Goal: Information Seeking & Learning: Check status

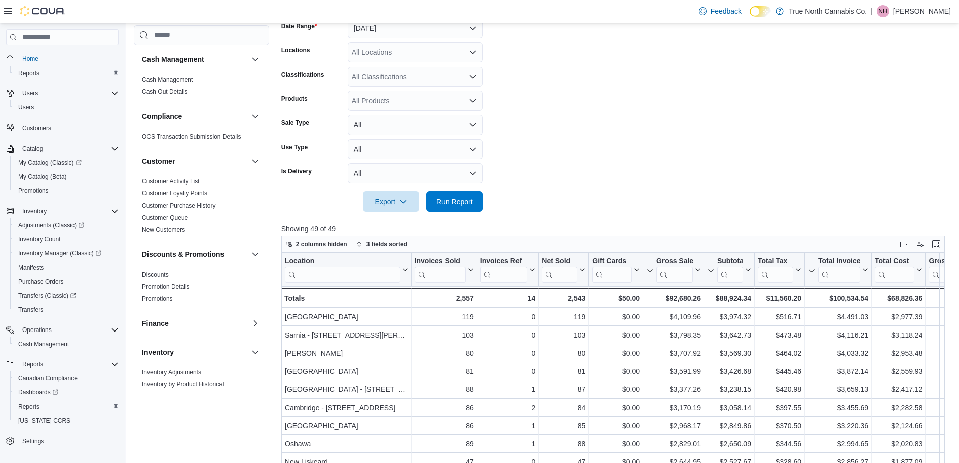
scroll to position [15, 0]
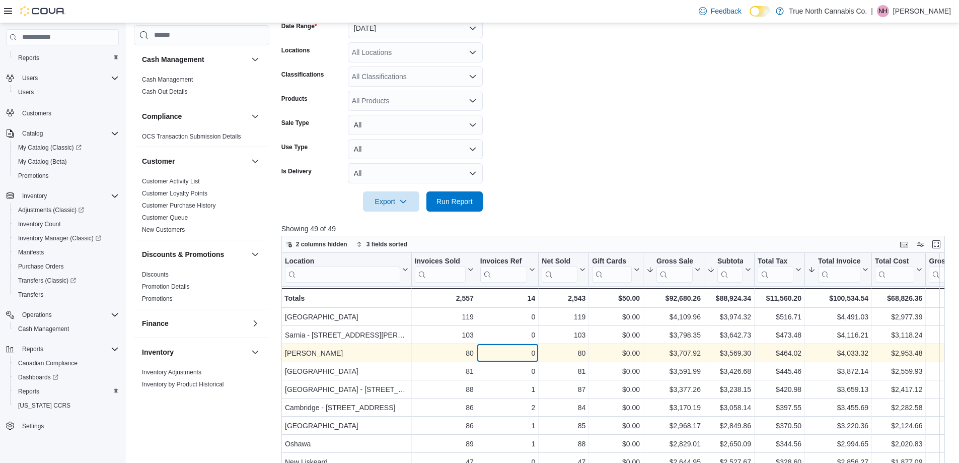
click at [491, 352] on div "0" at bounding box center [507, 353] width 55 height 12
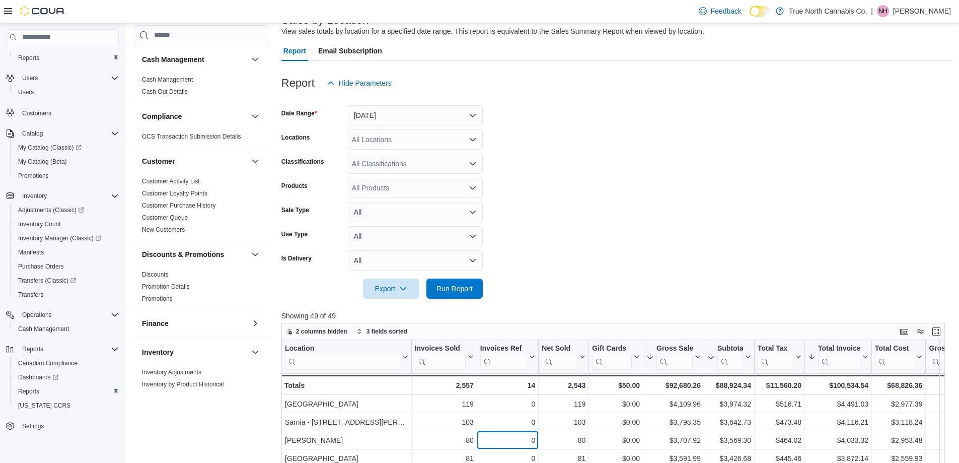
scroll to position [0, 0]
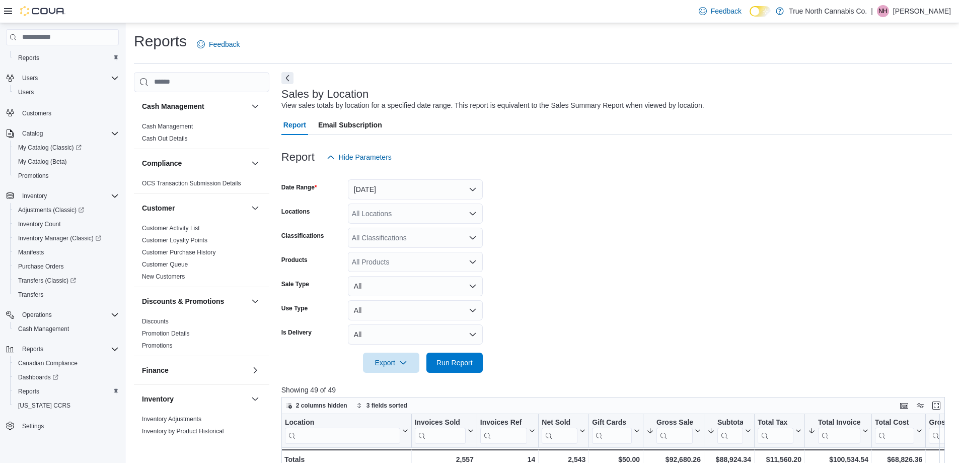
drag, startPoint x: 499, startPoint y: 260, endPoint x: 487, endPoint y: 268, distance: 14.5
click at [500, 260] on form "Date Range [DATE] Locations All Locations Classifications All Classifications P…" at bounding box center [616, 269] width 671 height 205
click at [442, 355] on span "Run Report" at bounding box center [454, 362] width 44 height 20
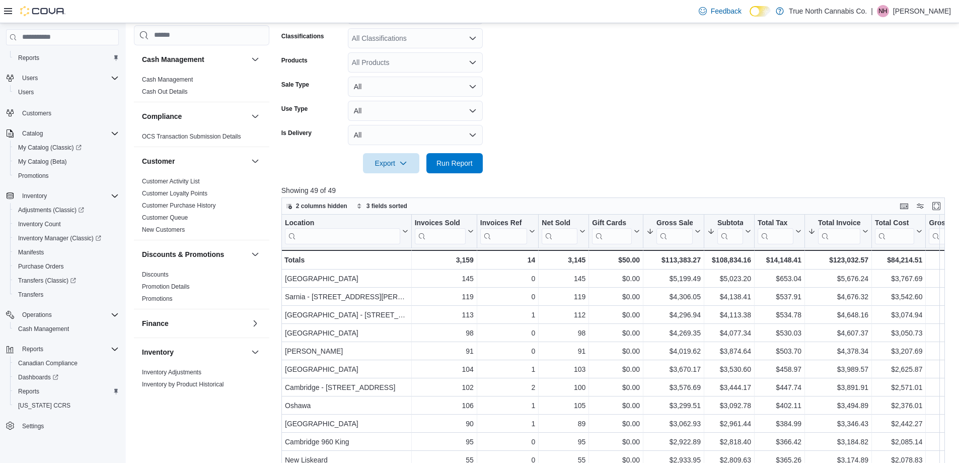
scroll to position [201, 0]
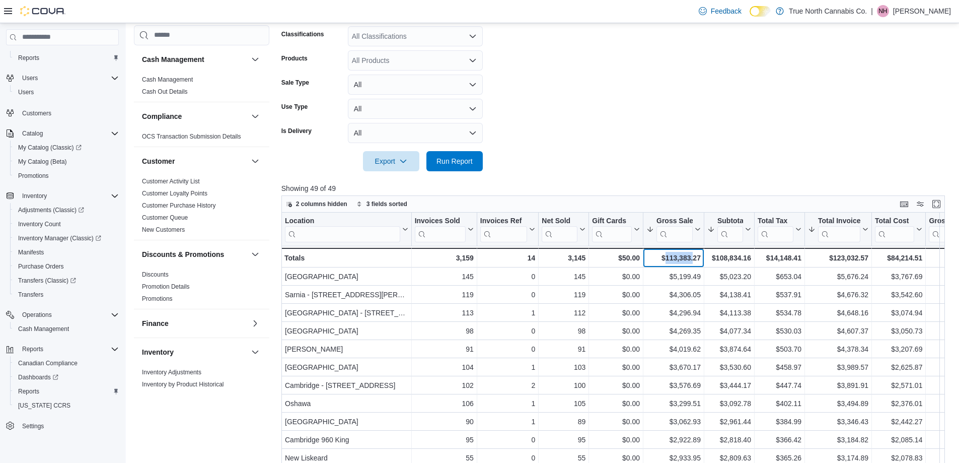
drag, startPoint x: 665, startPoint y: 256, endPoint x: 696, endPoint y: 255, distance: 31.2
click at [695, 254] on div "$113,383.27" at bounding box center [673, 258] width 54 height 12
click at [695, 256] on div "$113,383.27" at bounding box center [673, 258] width 54 height 12
drag, startPoint x: 667, startPoint y: 256, endPoint x: 697, endPoint y: 257, distance: 29.2
click at [697, 257] on div "$113,383.27" at bounding box center [673, 258] width 54 height 12
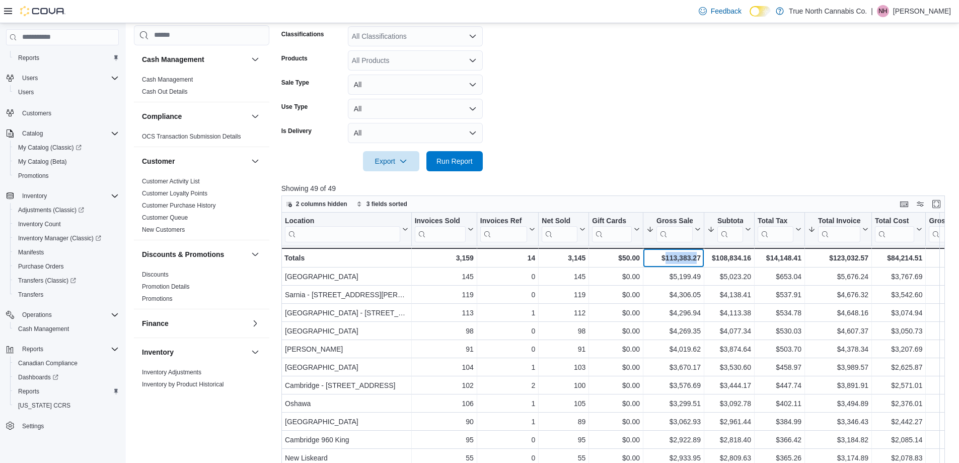
click at [697, 257] on div "$113,383.27" at bounding box center [673, 258] width 54 height 12
click at [733, 258] on div "$108,834.16" at bounding box center [729, 258] width 44 height 12
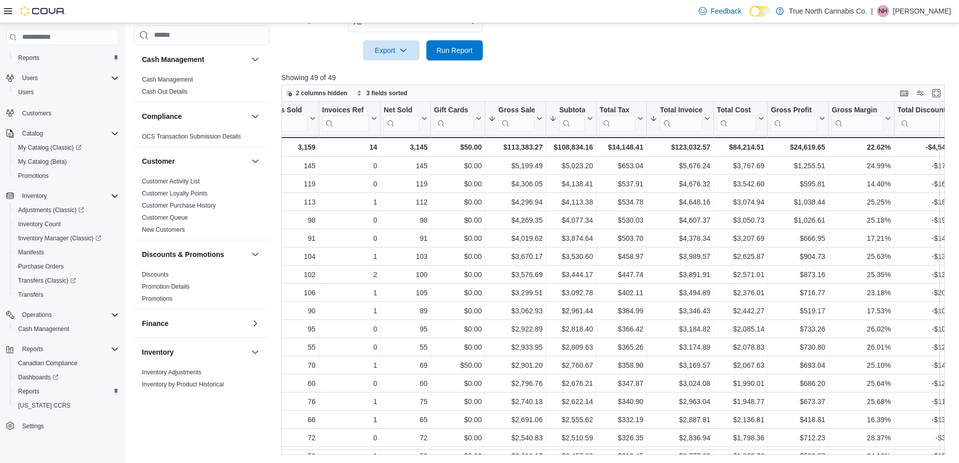
scroll to position [0, 159]
drag, startPoint x: 793, startPoint y: 146, endPoint x: 820, endPoint y: 142, distance: 27.0
click at [820, 142] on div "$24,619.65" at bounding box center [797, 147] width 54 height 12
click at [820, 144] on div "$24,619.65" at bounding box center [797, 147] width 54 height 12
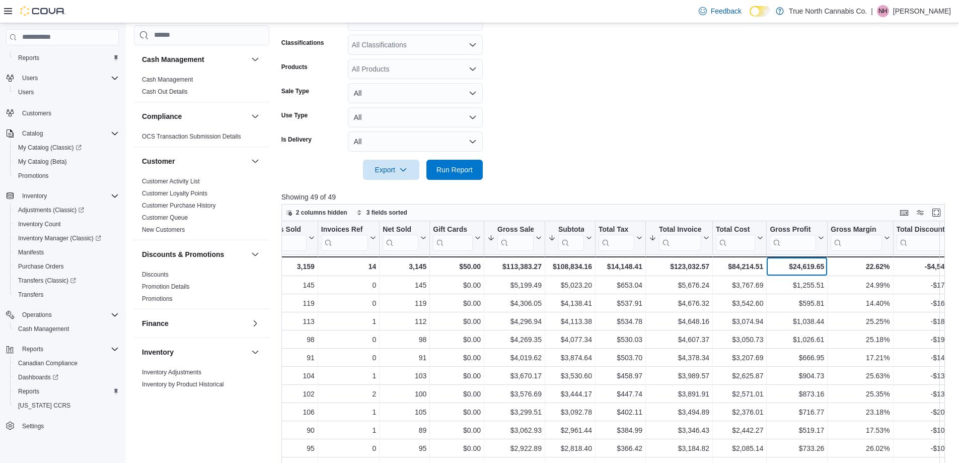
scroll to position [211, 0]
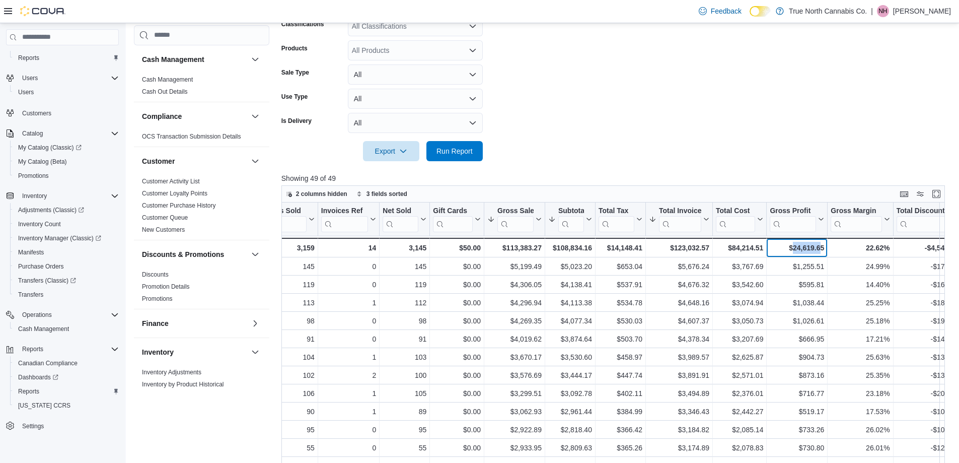
drag, startPoint x: 791, startPoint y: 249, endPoint x: 822, endPoint y: 249, distance: 30.7
click at [822, 249] on div "$24,619.65" at bounding box center [797, 248] width 54 height 12
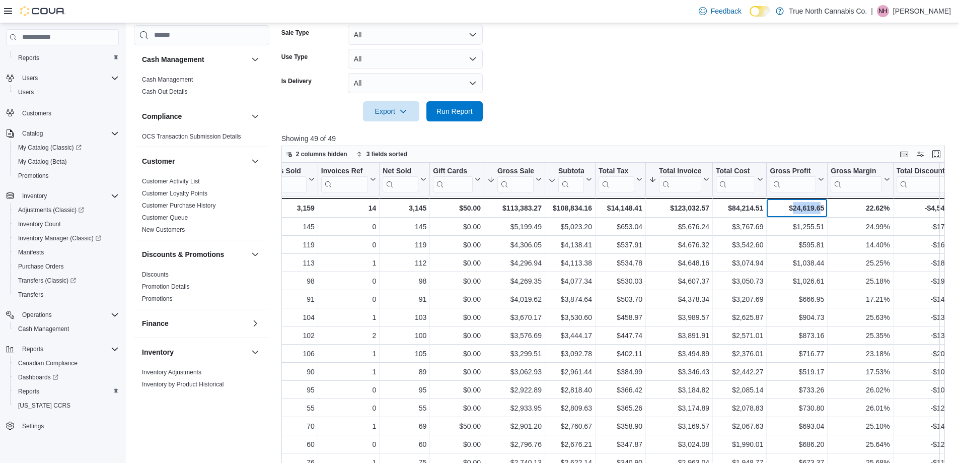
scroll to position [312, 0]
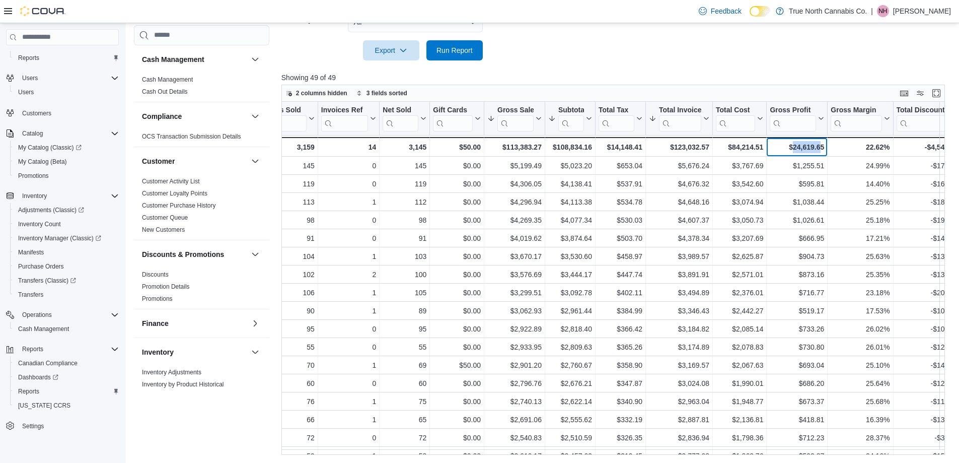
click at [803, 145] on div "$24,619.65" at bounding box center [797, 147] width 54 height 12
click at [733, 146] on div "$84,214.51" at bounding box center [739, 147] width 47 height 12
click at [806, 146] on div "$24,619.65" at bounding box center [797, 147] width 54 height 12
click at [781, 110] on div "Gross Profit" at bounding box center [793, 111] width 46 height 10
click at [787, 94] on div "2 columns hidden 3 fields sorted" at bounding box center [612, 93] width 663 height 17
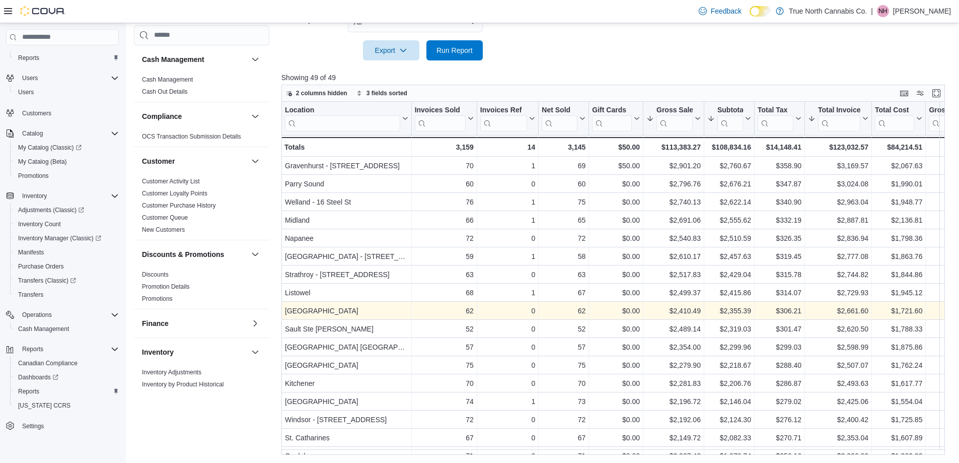
scroll to position [201, 0]
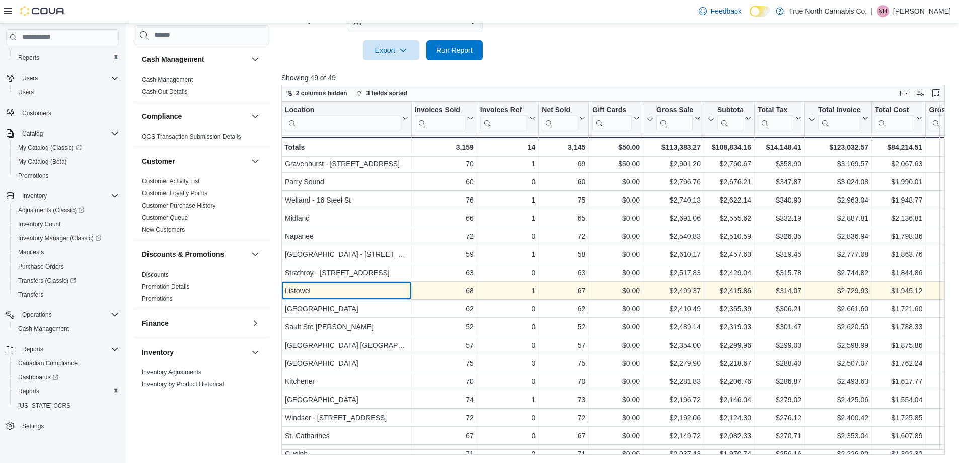
click at [338, 294] on div "Listowel" at bounding box center [346, 290] width 123 height 12
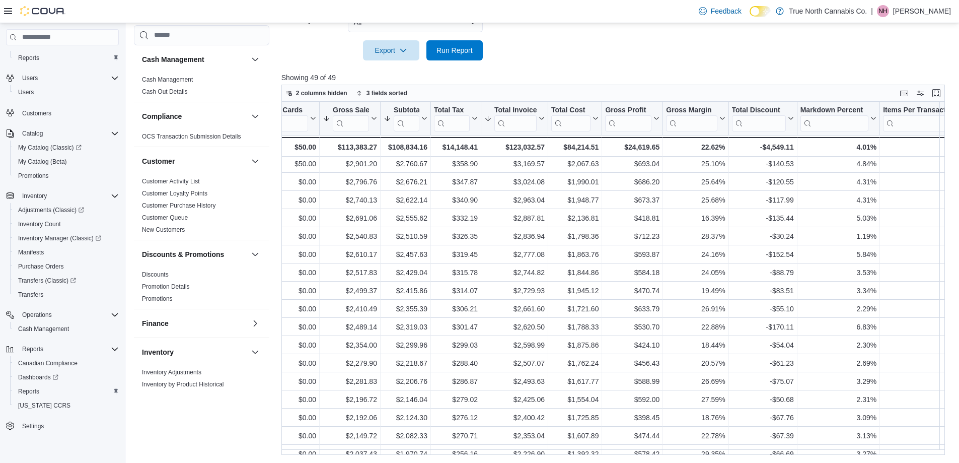
scroll to position [201, 350]
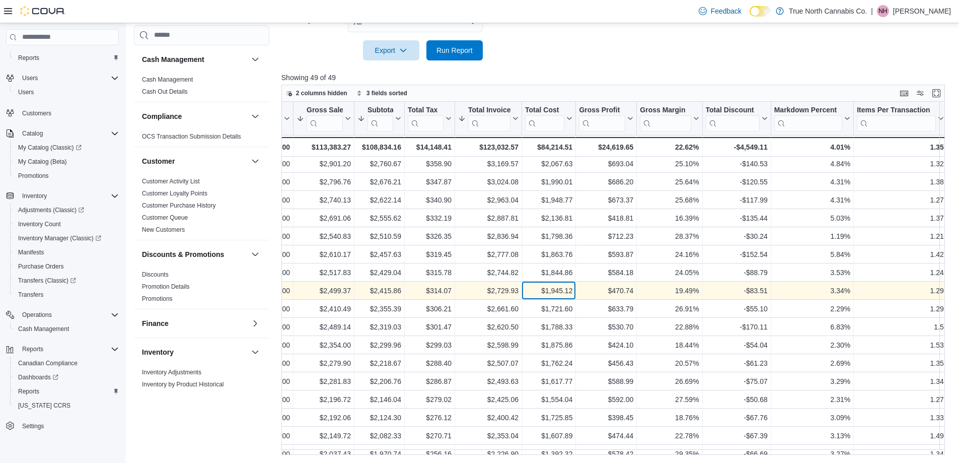
click at [571, 292] on div "$1,945.12" at bounding box center [548, 290] width 47 height 12
click at [613, 290] on div "$470.74" at bounding box center [606, 290] width 54 height 12
drag, startPoint x: 613, startPoint y: 290, endPoint x: 623, endPoint y: 286, distance: 11.3
click at [623, 286] on div "$470.74" at bounding box center [606, 290] width 54 height 12
click at [623, 288] on div "$470.74" at bounding box center [606, 290] width 54 height 12
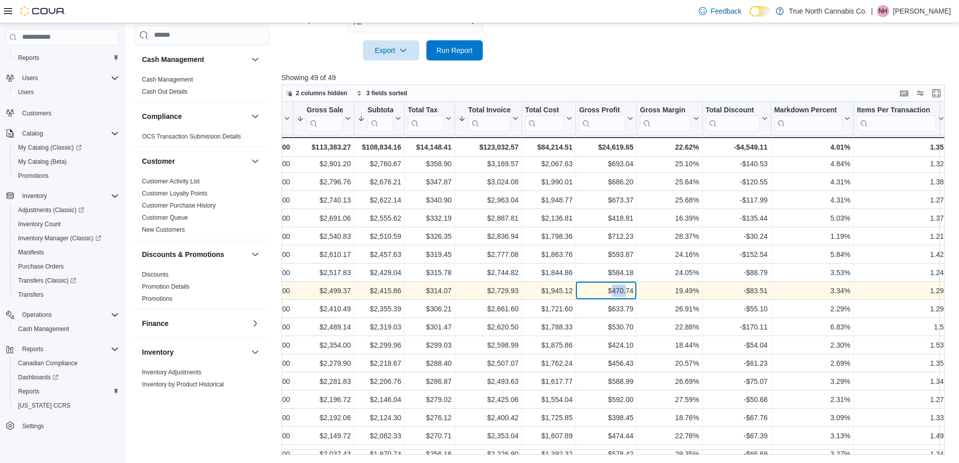
drag, startPoint x: 611, startPoint y: 291, endPoint x: 625, endPoint y: 287, distance: 14.7
click at [625, 287] on div "$470.74" at bounding box center [606, 290] width 54 height 12
drag, startPoint x: 612, startPoint y: 291, endPoint x: 631, endPoint y: 287, distance: 19.7
click at [631, 287] on div "$470.74" at bounding box center [606, 290] width 54 height 12
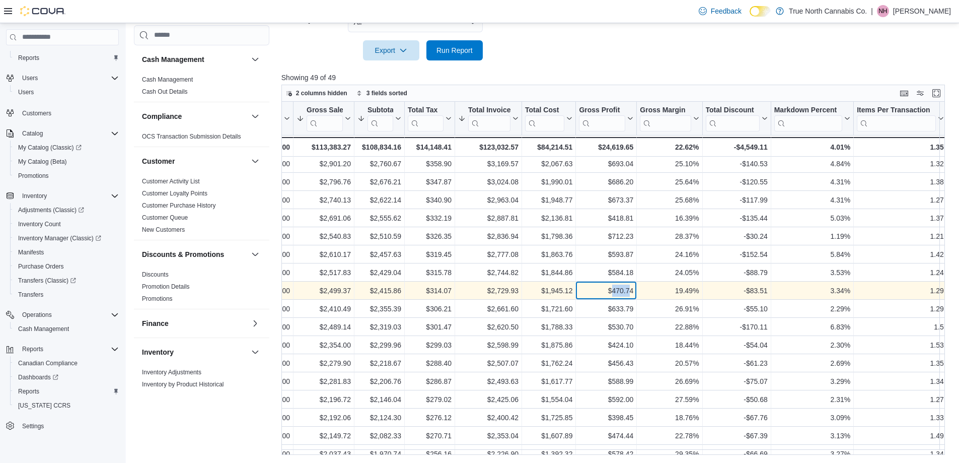
click at [630, 290] on div "$470.74" at bounding box center [606, 290] width 54 height 12
click at [631, 289] on div "$470.74" at bounding box center [606, 290] width 54 height 12
drag, startPoint x: 632, startPoint y: 291, endPoint x: 611, endPoint y: 291, distance: 21.6
click at [611, 291] on div "$470.74" at bounding box center [606, 290] width 54 height 12
click at [680, 287] on div "19.49%" at bounding box center [669, 290] width 59 height 12
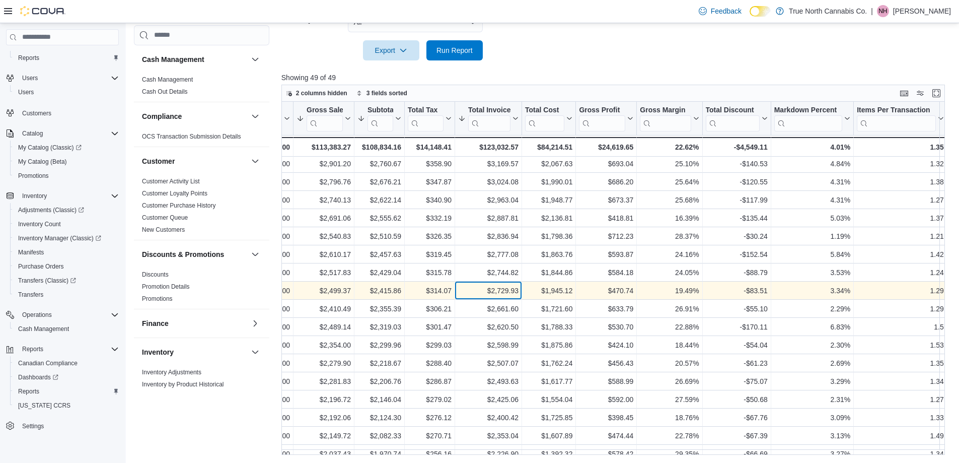
click at [475, 287] on div "$2,729.93" at bounding box center [488, 290] width 60 height 12
click at [590, 285] on div "$470.74" at bounding box center [606, 290] width 54 height 12
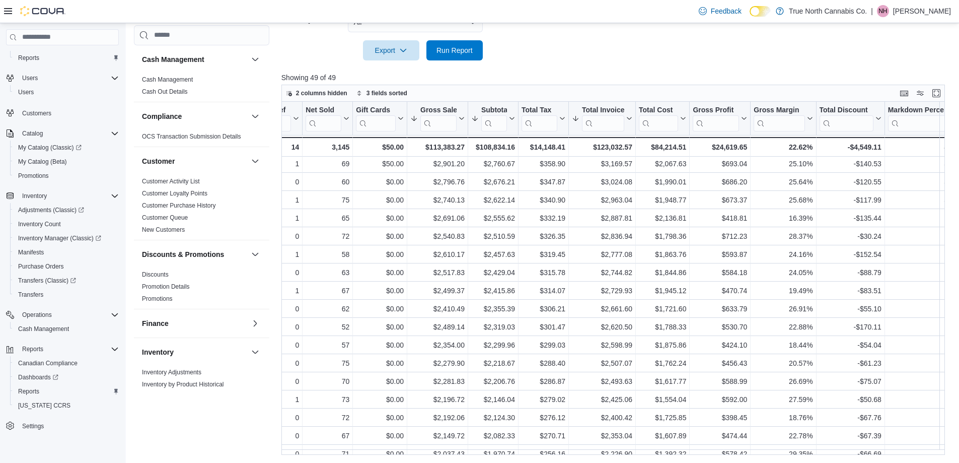
scroll to position [201, 232]
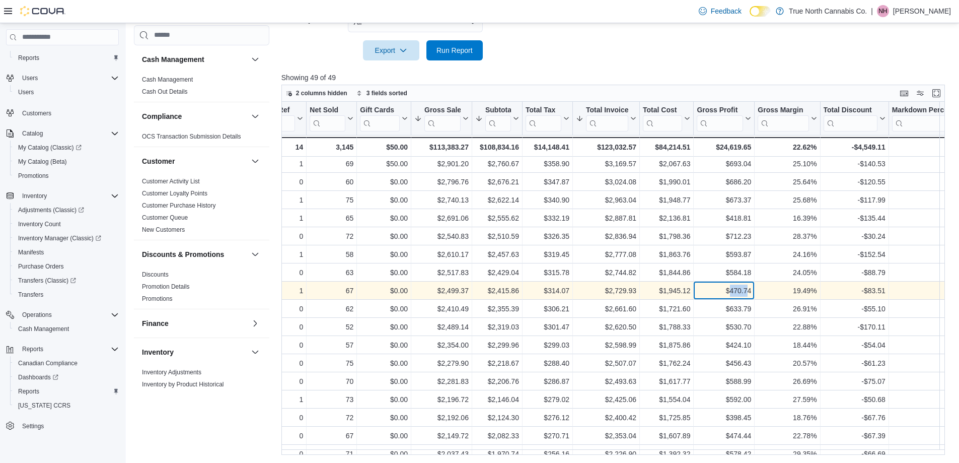
drag, startPoint x: 728, startPoint y: 292, endPoint x: 748, endPoint y: 290, distance: 19.2
click at [748, 290] on div "$470.74" at bounding box center [724, 290] width 54 height 12
click at [752, 293] on div "$470.74 - Gross Profit, column 11, row 19" at bounding box center [724, 290] width 61 height 18
drag, startPoint x: 751, startPoint y: 293, endPoint x: 734, endPoint y: 295, distance: 16.8
click at [734, 295] on div "$470.74" at bounding box center [724, 290] width 54 height 12
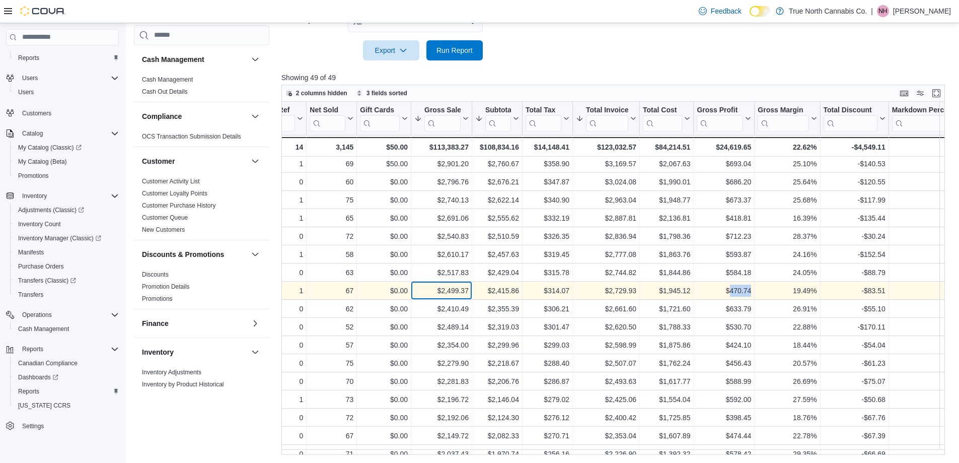
click at [458, 293] on div "$2,499.37" at bounding box center [441, 290] width 54 height 12
drag, startPoint x: 663, startPoint y: 293, endPoint x: 692, endPoint y: 293, distance: 28.7
click at [692, 293] on div "$1,945.12 - Total Cost, column 10, row 19" at bounding box center [667, 290] width 54 height 18
